Goal: Task Accomplishment & Management: Manage account settings

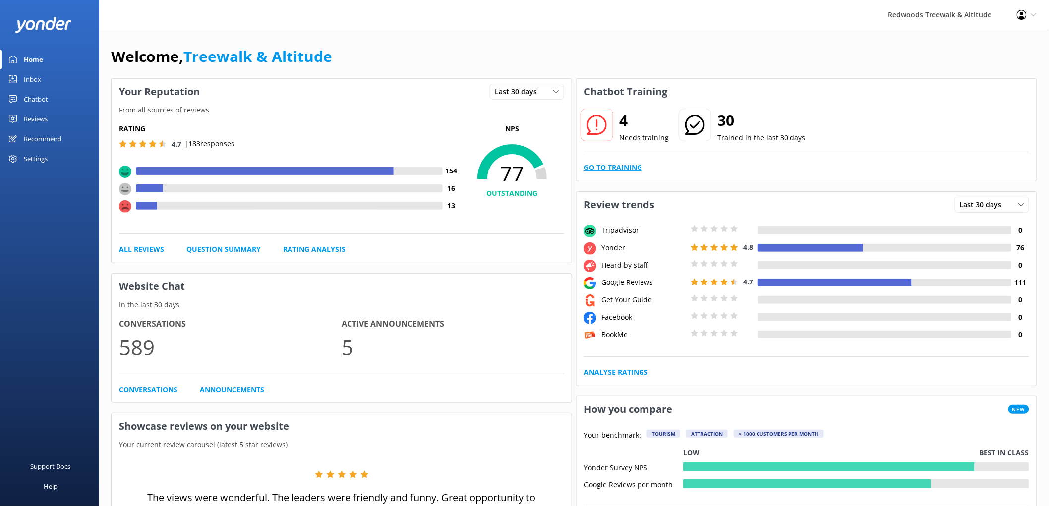
click at [623, 169] on link "Go to Training" at bounding box center [613, 167] width 58 height 11
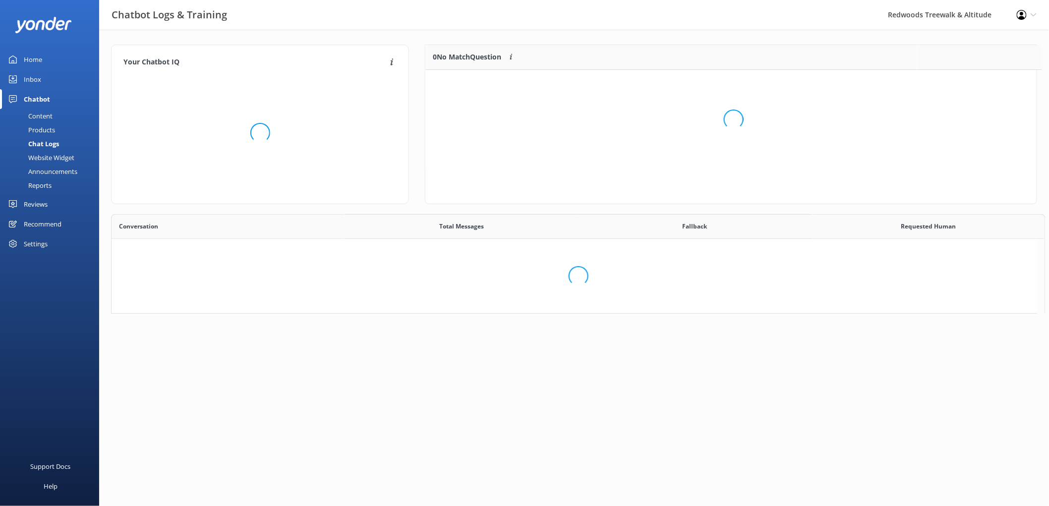
scroll to position [115, 602]
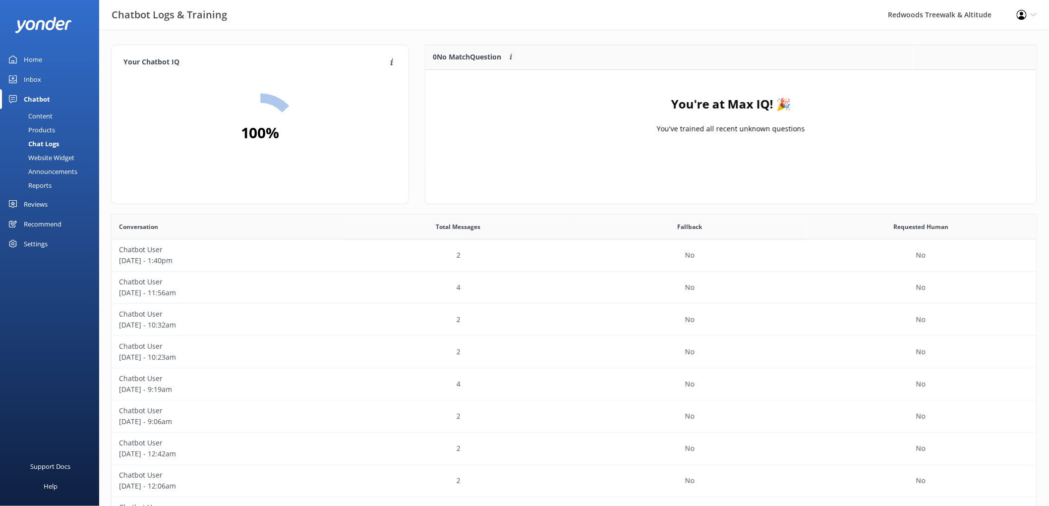
click at [42, 78] on link "Inbox" at bounding box center [49, 79] width 99 height 20
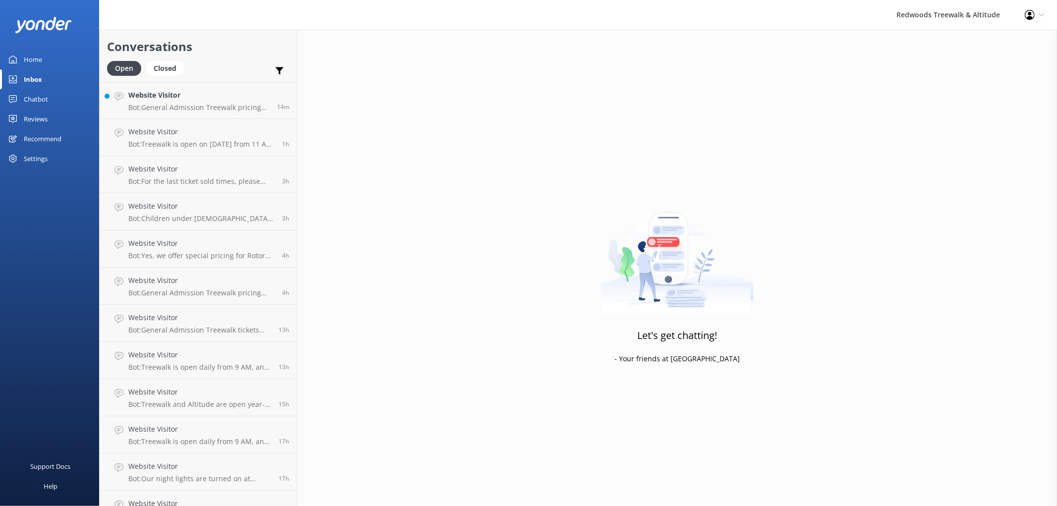
click at [51, 122] on link "Reviews" at bounding box center [49, 119] width 99 height 20
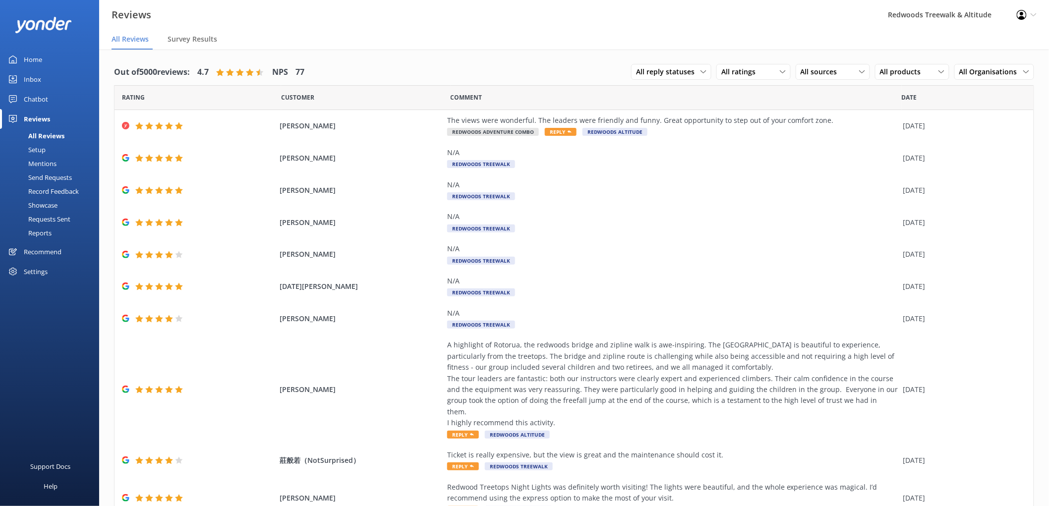
click at [53, 54] on link "Home" at bounding box center [49, 60] width 99 height 20
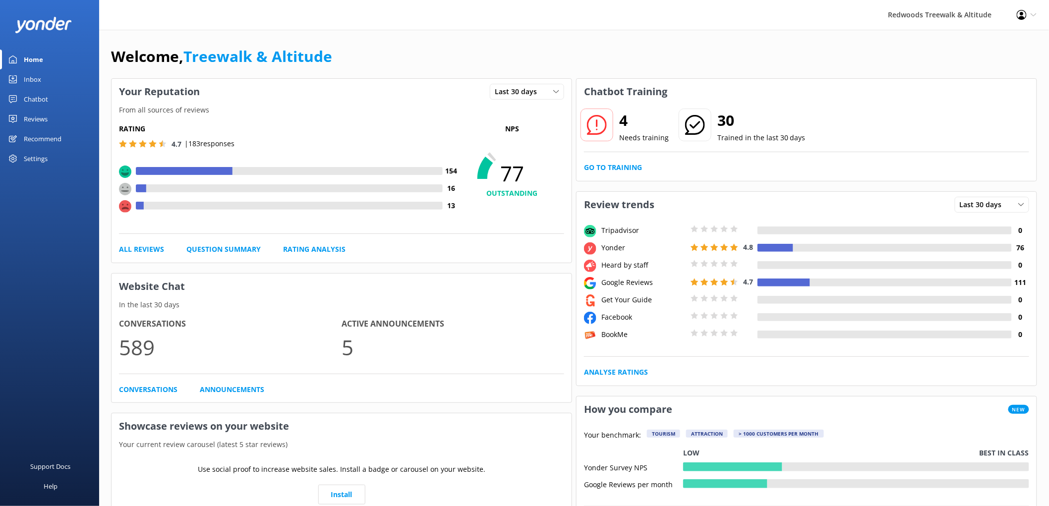
click at [45, 74] on link "Inbox" at bounding box center [49, 79] width 99 height 20
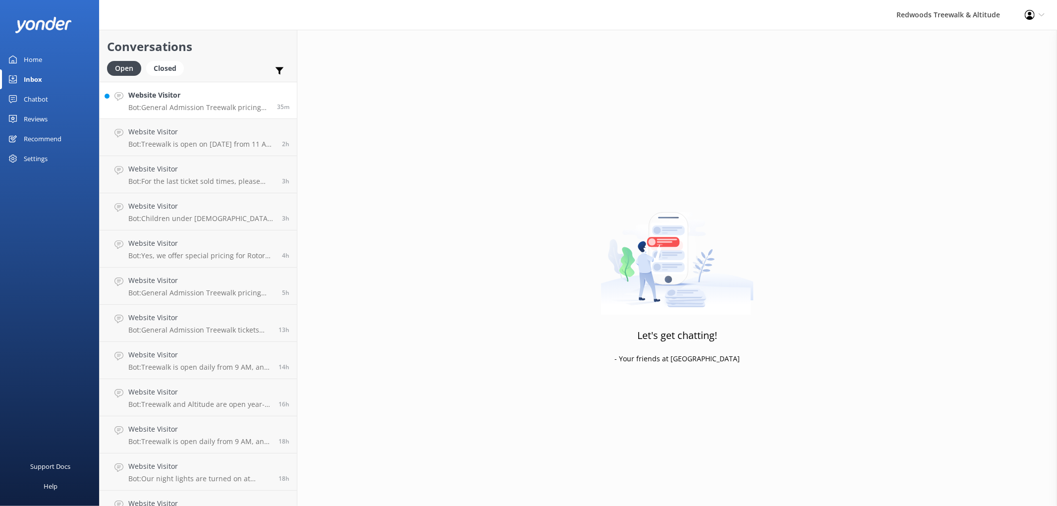
click at [177, 98] on h4 "Website Visitor" at bounding box center [198, 95] width 141 height 11
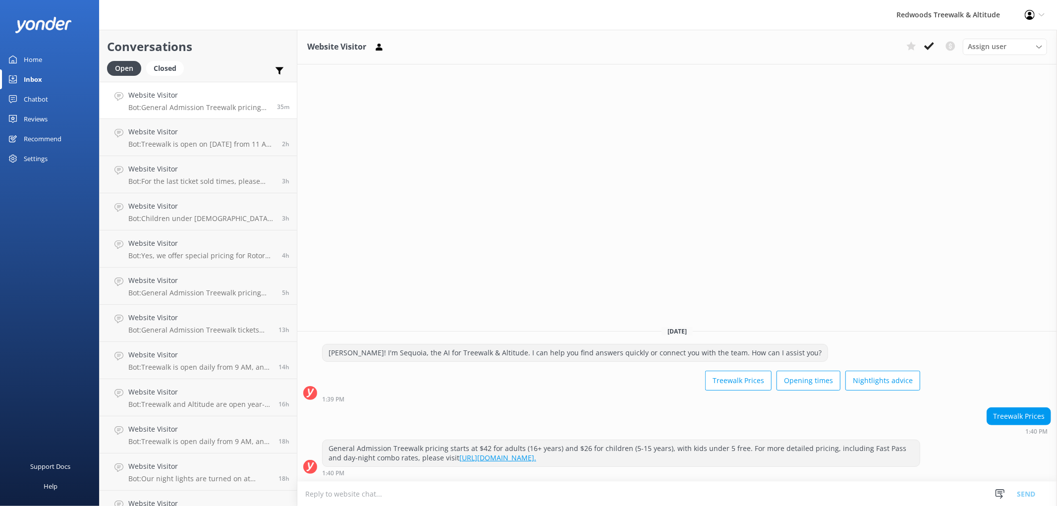
click at [42, 121] on div "Reviews" at bounding box center [36, 119] width 24 height 20
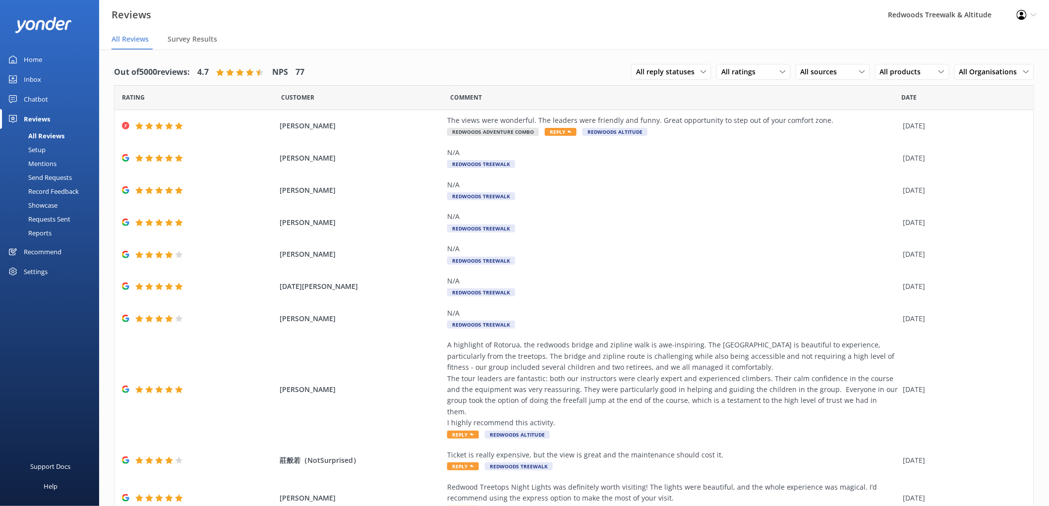
click at [55, 78] on link "Inbox" at bounding box center [49, 79] width 99 height 20
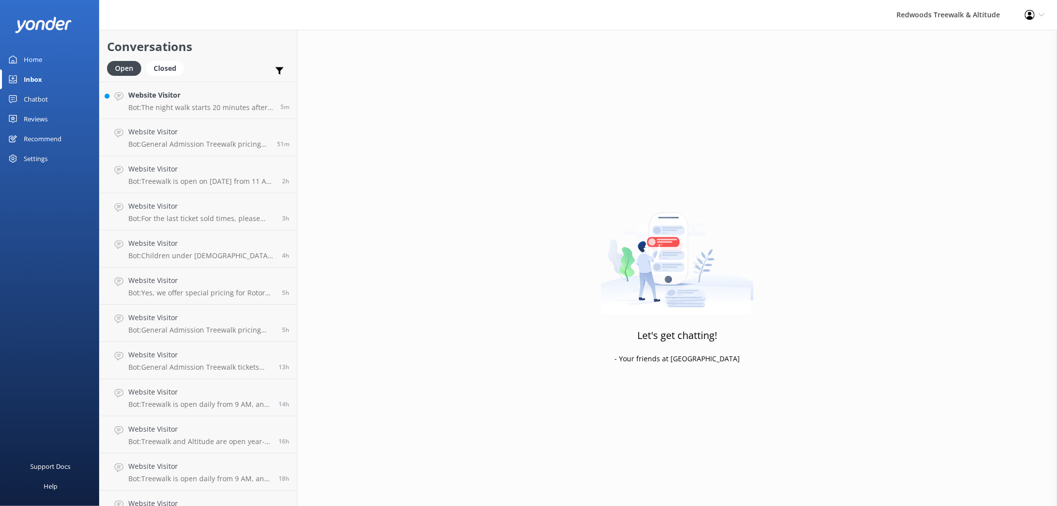
click at [47, 54] on link "Home" at bounding box center [49, 60] width 99 height 20
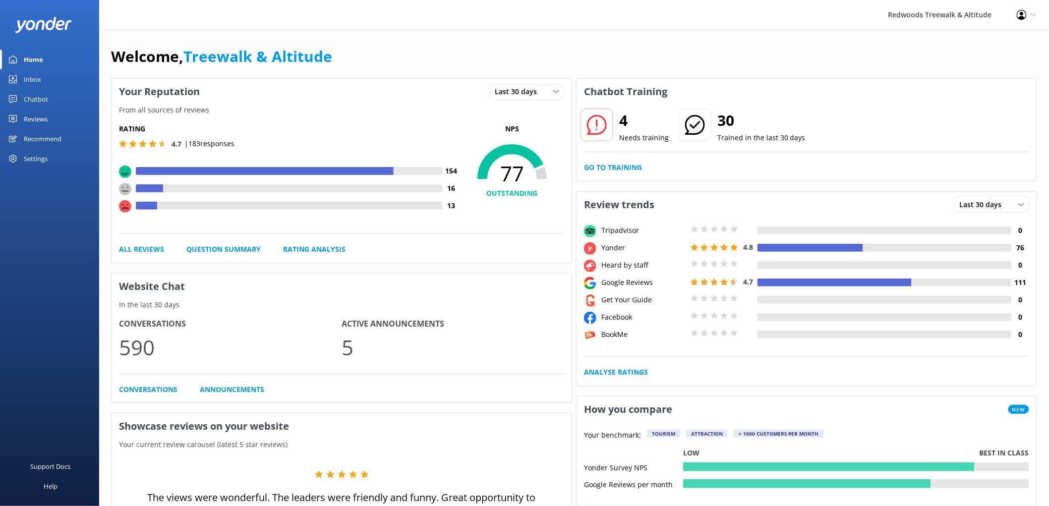
click at [53, 115] on link "Reviews" at bounding box center [49, 119] width 99 height 20
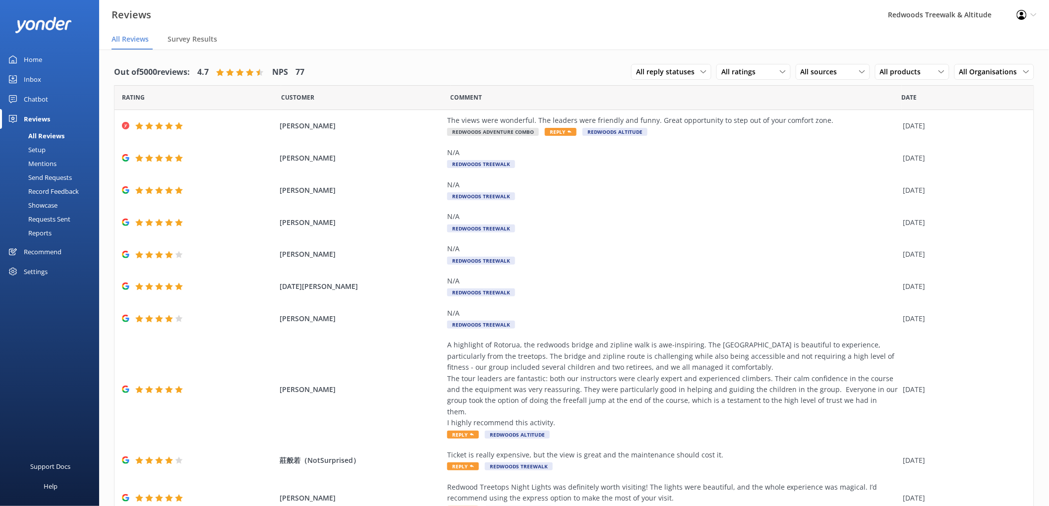
click at [67, 78] on link "Inbox" at bounding box center [49, 79] width 99 height 20
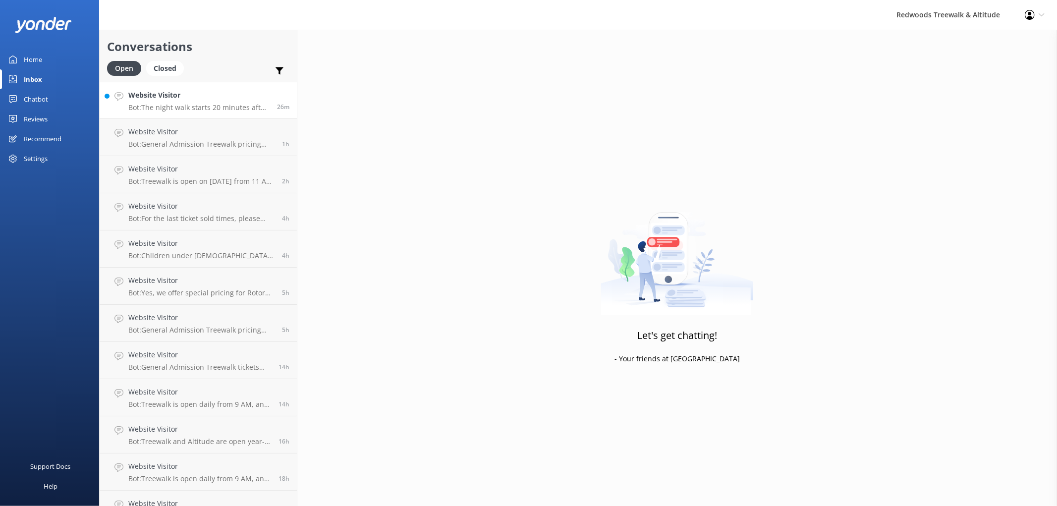
click at [170, 100] on h4 "Website Visitor" at bounding box center [198, 95] width 141 height 11
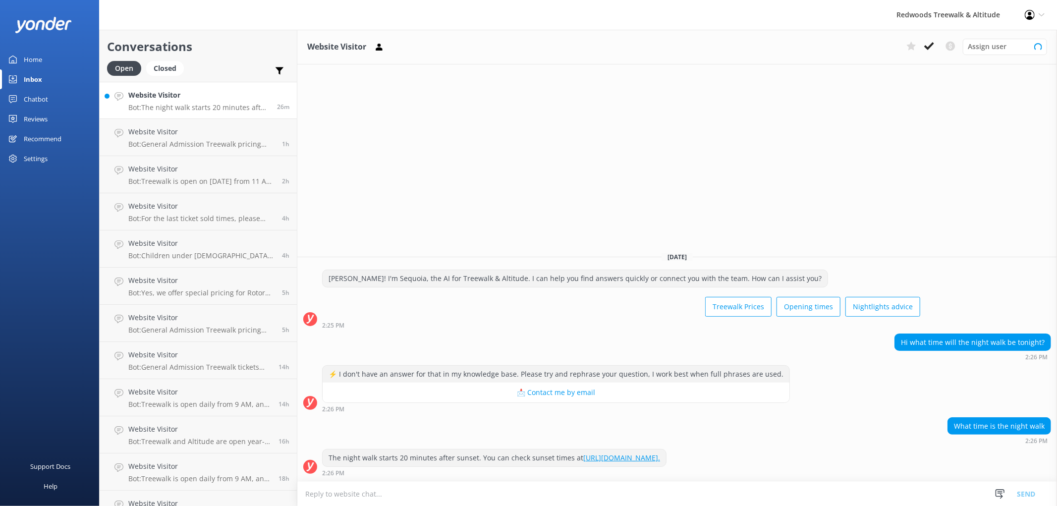
click at [44, 60] on link "Home" at bounding box center [49, 60] width 99 height 20
